Goal: Task Accomplishment & Management: Use online tool/utility

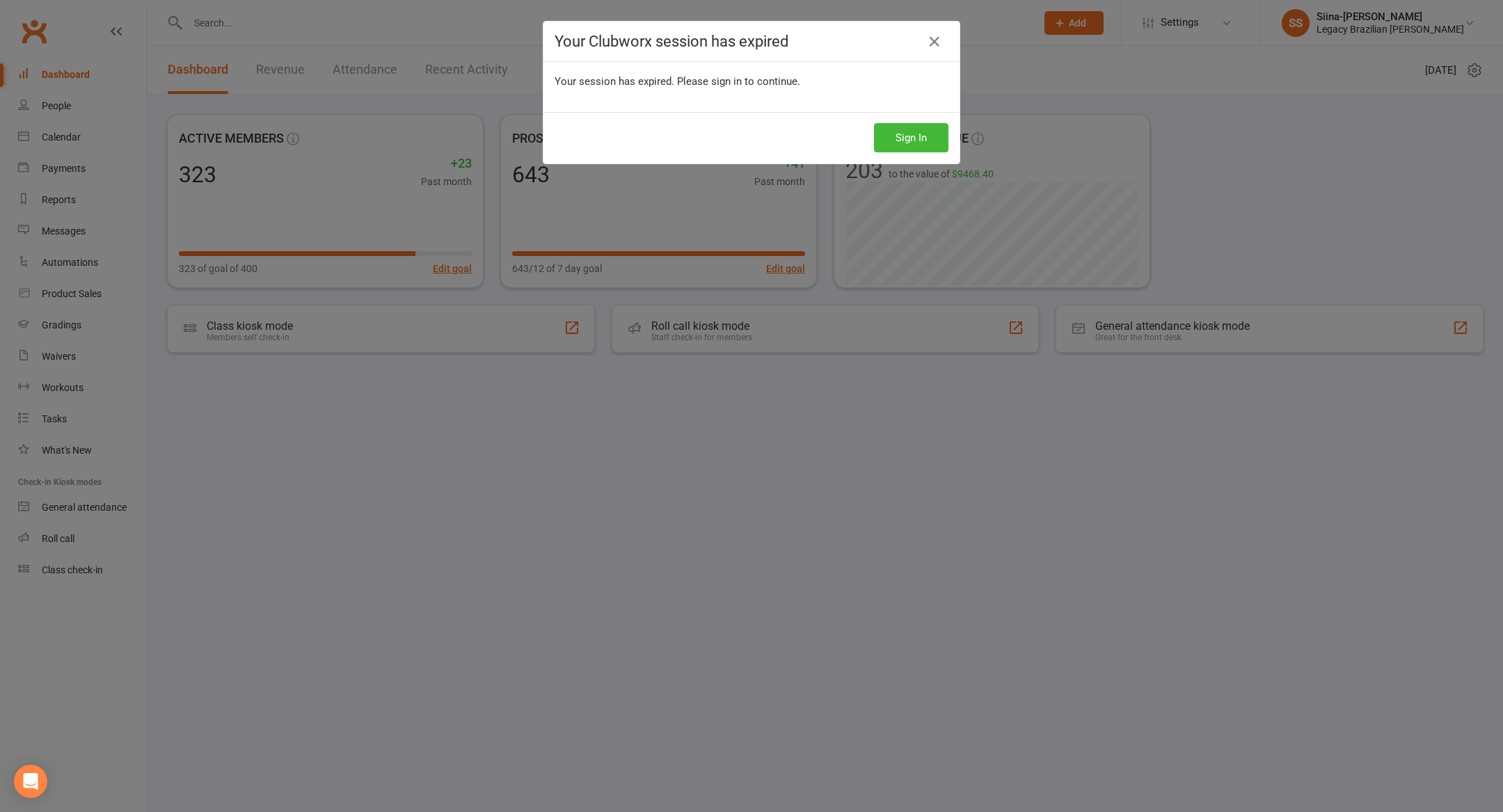
click at [897, 136] on button "Sign In" at bounding box center [911, 138] width 75 height 29
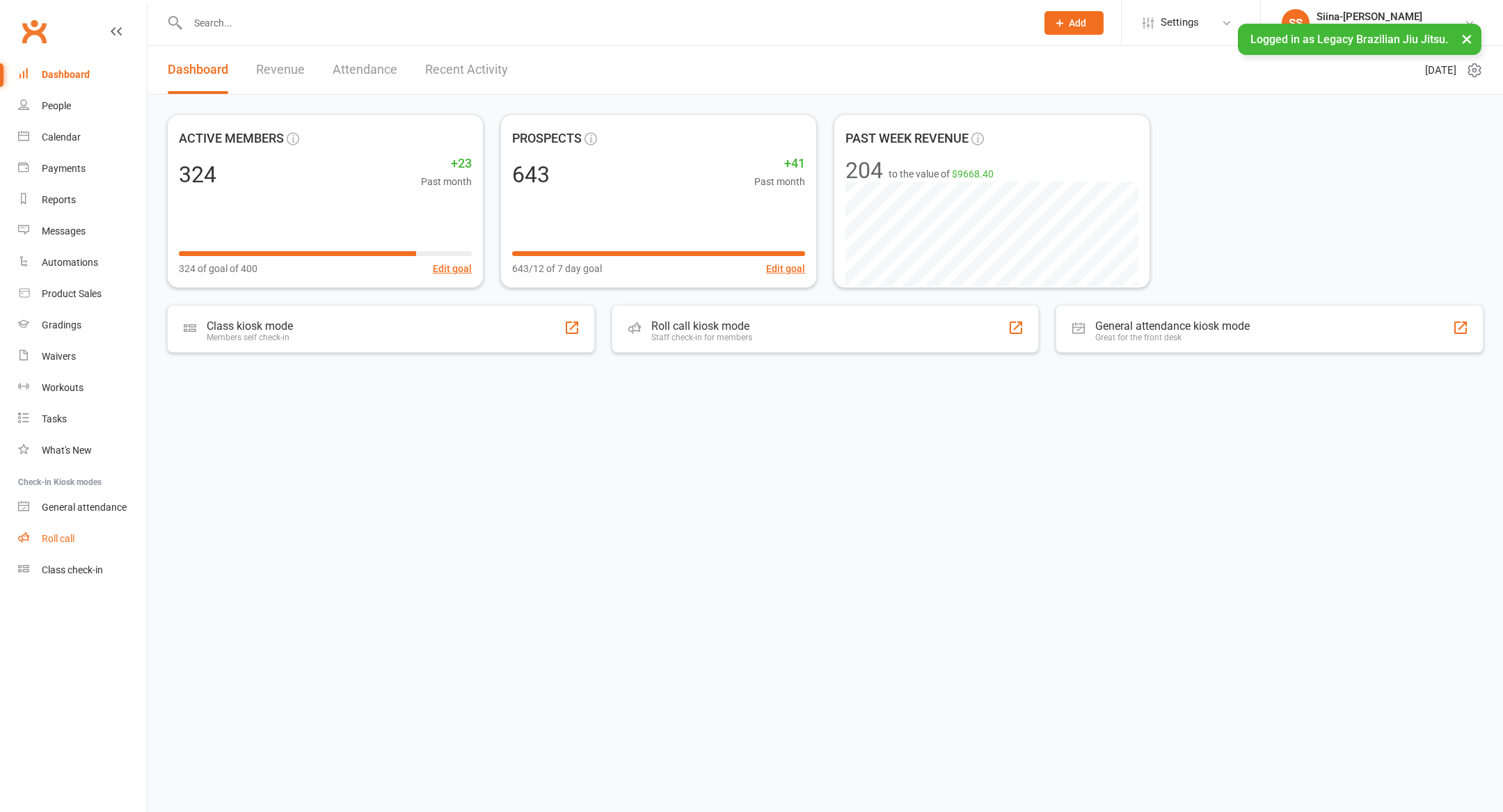
click at [99, 536] on link "Roll call" at bounding box center [83, 539] width 129 height 31
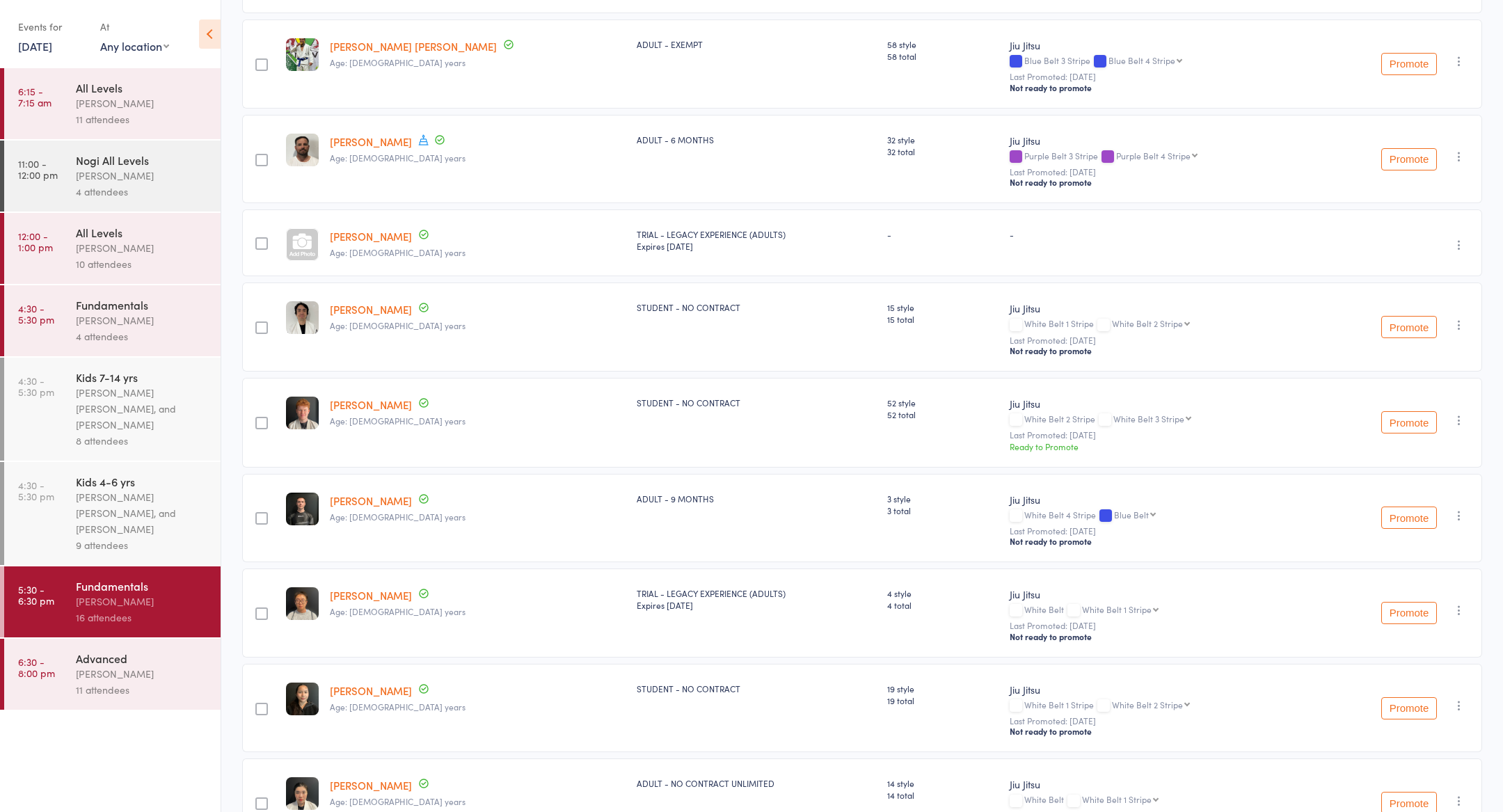
scroll to position [958, 0]
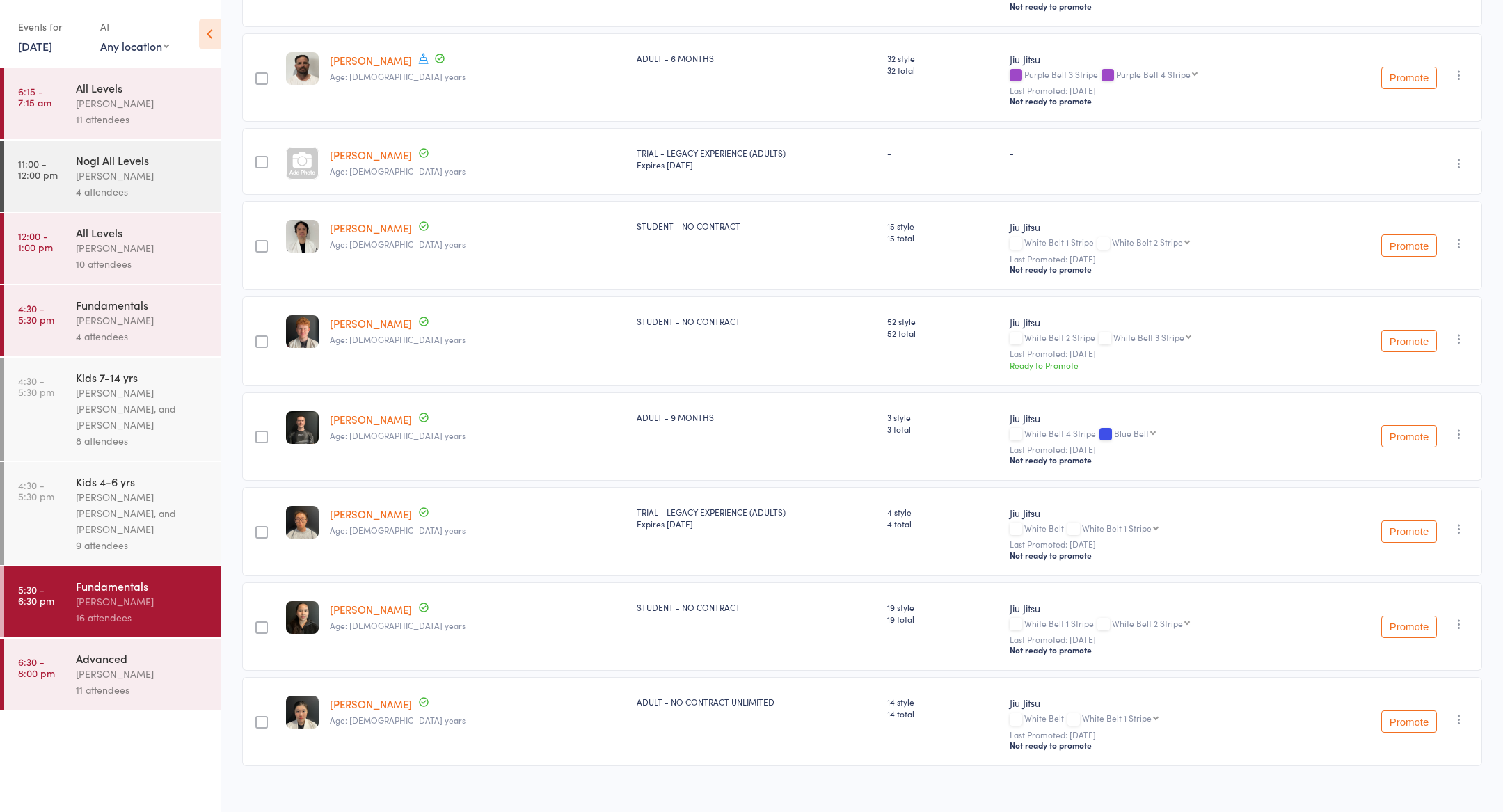
click at [179, 731] on ul "6:15 - 7:15 am All Levels Werique Oliveira 11 attendees 11:00 - 12:00 pm Nogi A…" at bounding box center [110, 440] width 220 height 744
click at [149, 670] on div "Ricardo Laffranchi" at bounding box center [142, 674] width 133 height 16
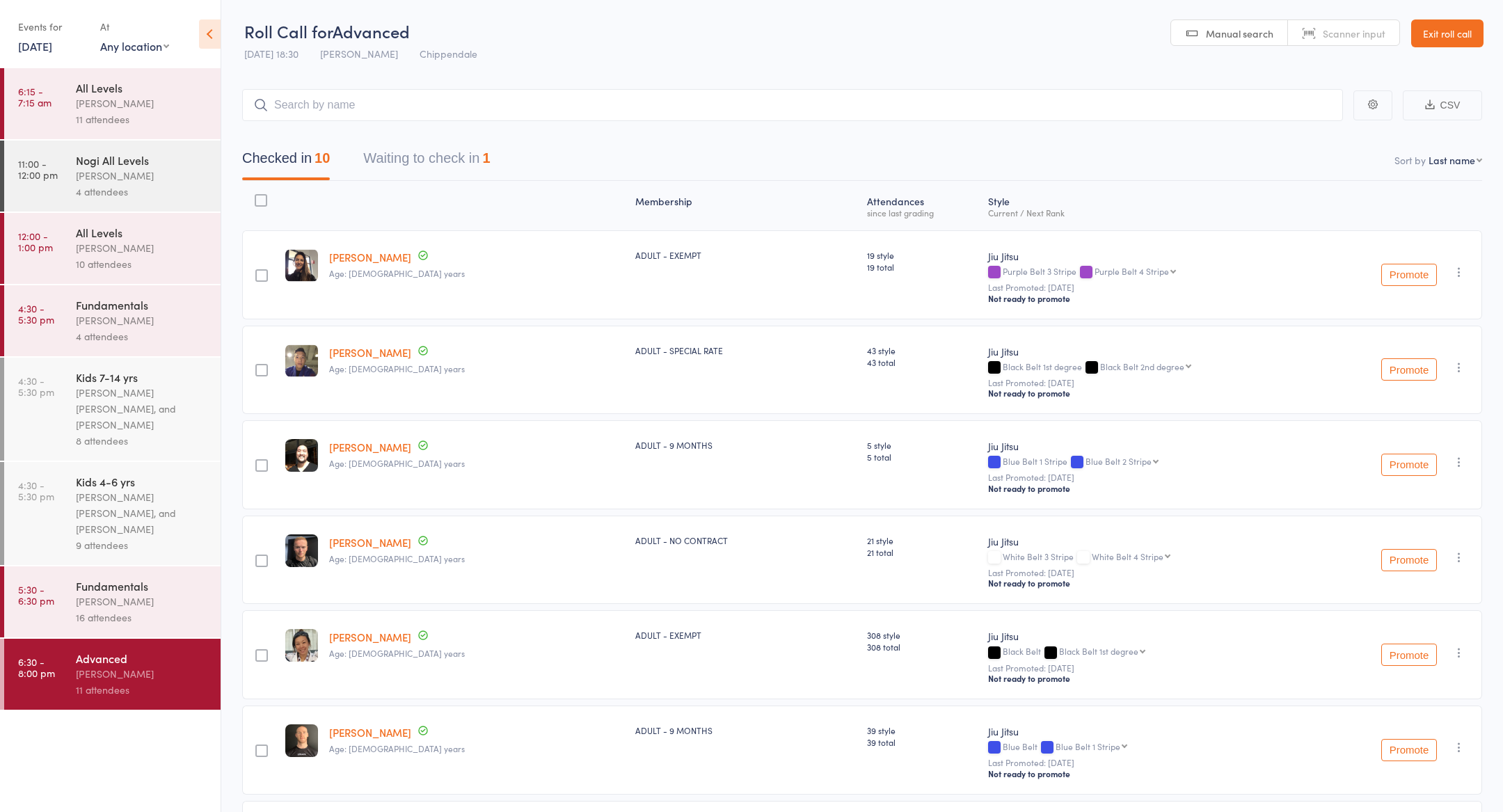
click at [324, 106] on input "search" at bounding box center [792, 105] width 1101 height 32
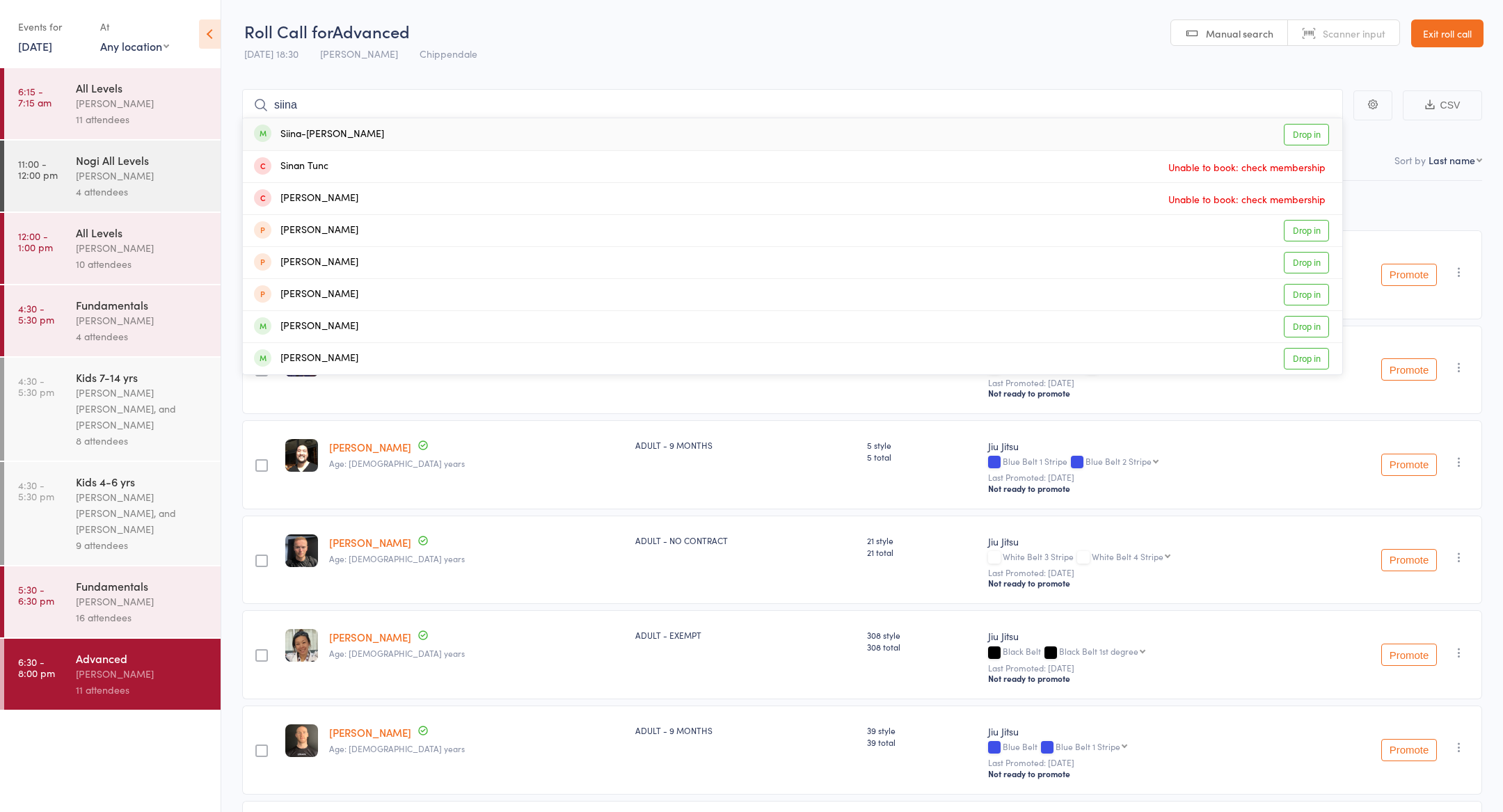
type input "siina"
click at [323, 132] on div "Siina-[PERSON_NAME]" at bounding box center [318, 135] width 130 height 16
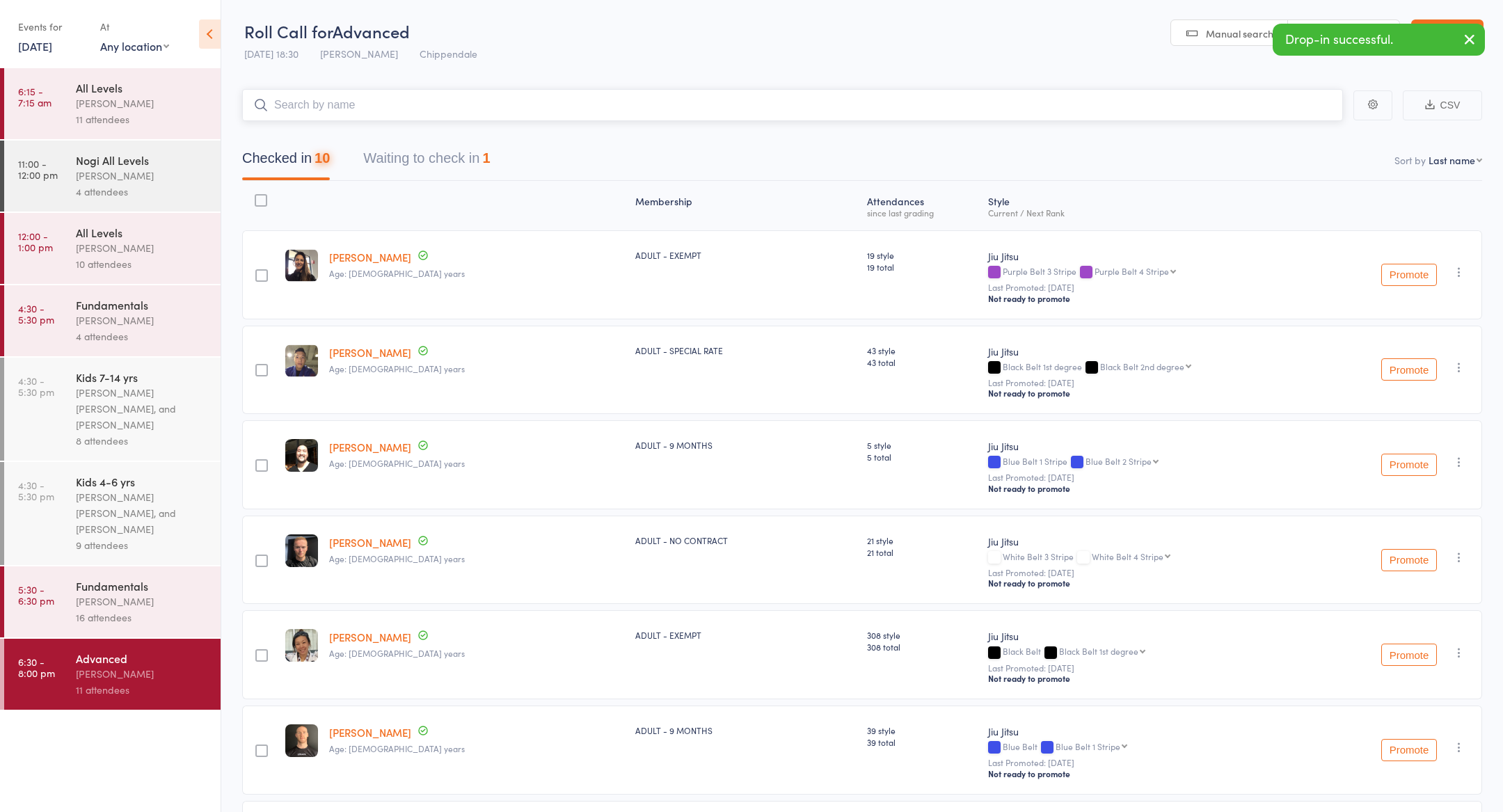
click at [470, 161] on button "Waiting to check in 1" at bounding box center [426, 162] width 127 height 37
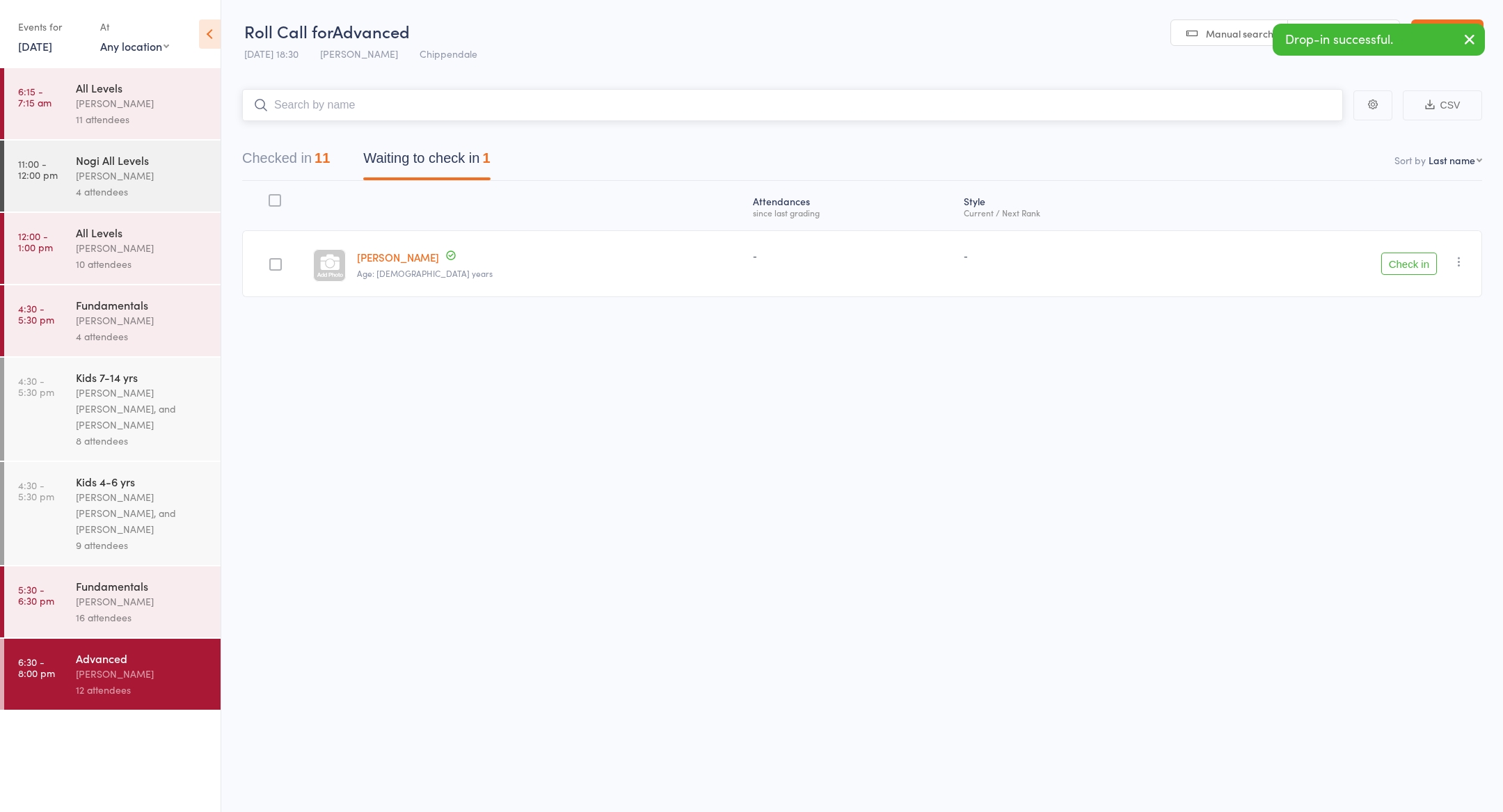
click at [305, 166] on button "Checked in 11" at bounding box center [286, 162] width 88 height 37
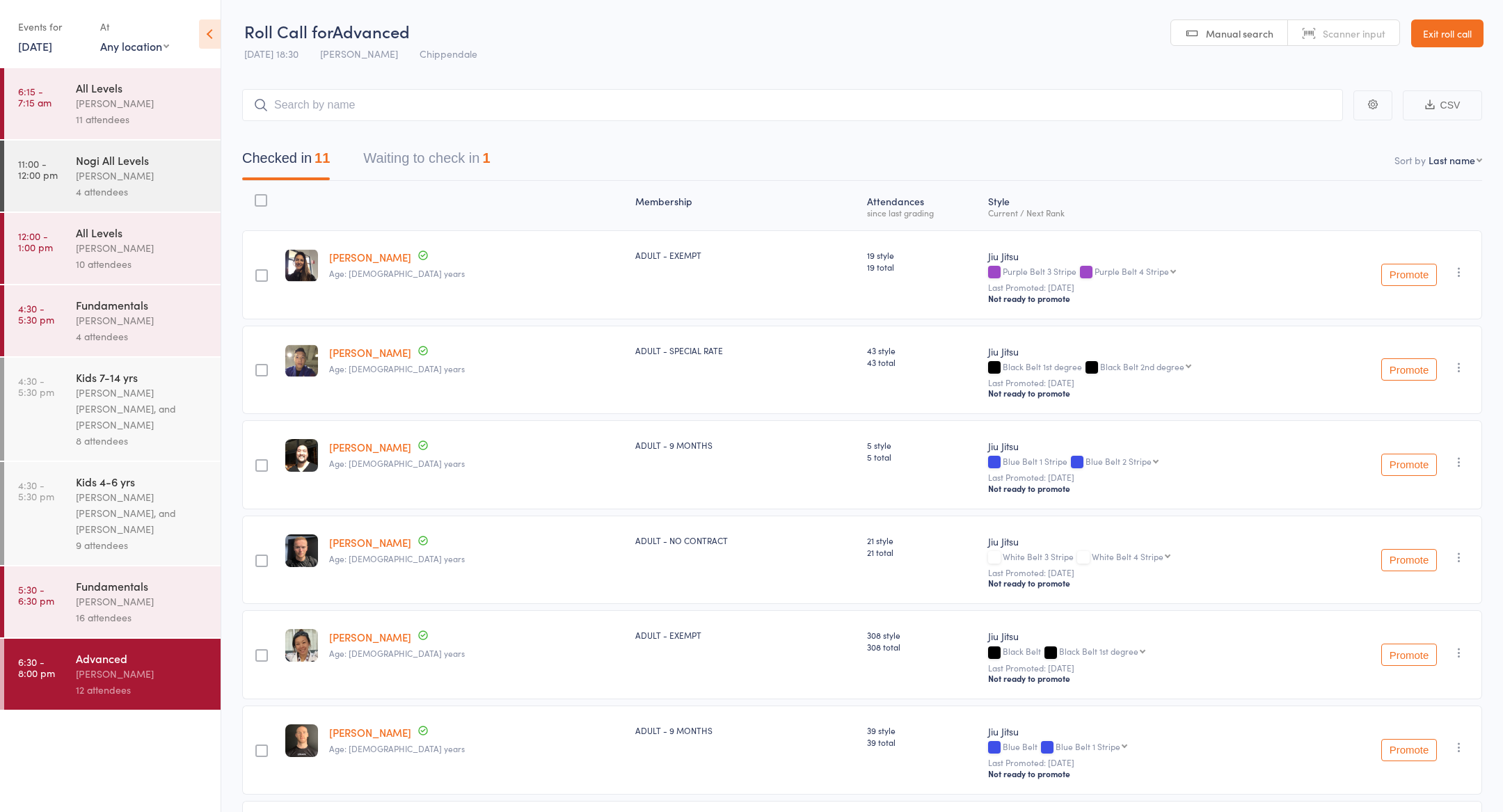
click at [1486, 22] on header "Roll Call for Advanced 13 Oct 18:30 Ricardo Laffranchi Chippendale Manual searc…" at bounding box center [862, 34] width 1282 height 68
click at [1467, 30] on link "Exit roll call" at bounding box center [1447, 33] width 73 height 28
